Goal: Find specific page/section: Find specific page/section

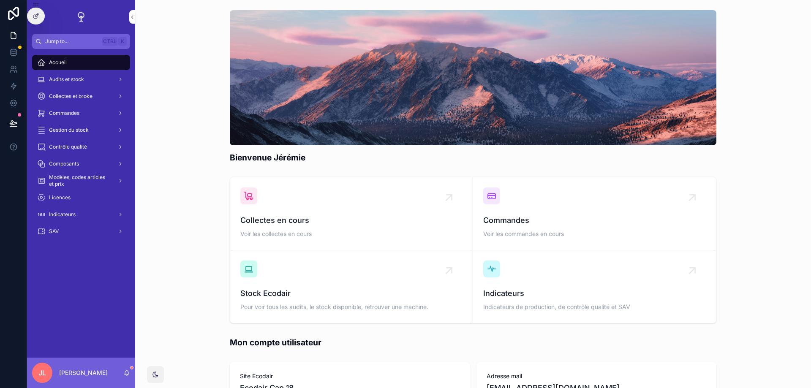
click at [118, 216] on icon "scrollable content" at bounding box center [120, 214] width 6 height 6
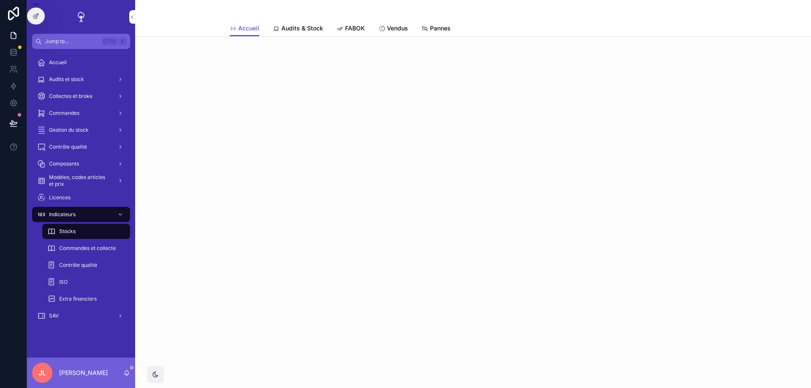
click at [282, 31] on span "Audits & Stock" at bounding box center [302, 28] width 42 height 8
